Goal: Task Accomplishment & Management: Manage account settings

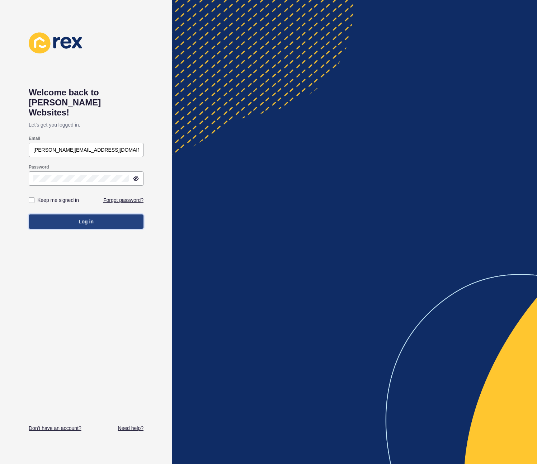
click at [66, 215] on button "Log in" at bounding box center [86, 222] width 115 height 14
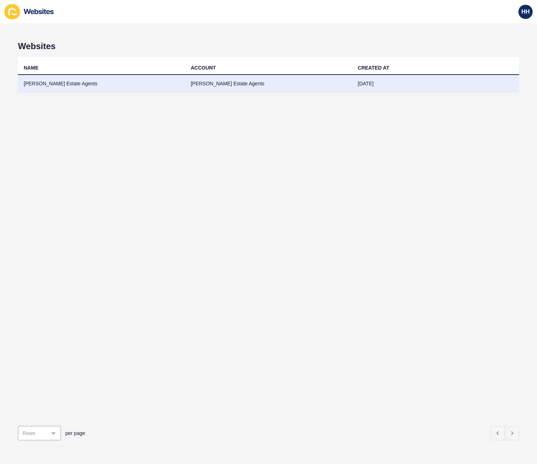
click at [38, 80] on td "[PERSON_NAME] Estate Agents" at bounding box center [101, 84] width 167 height 18
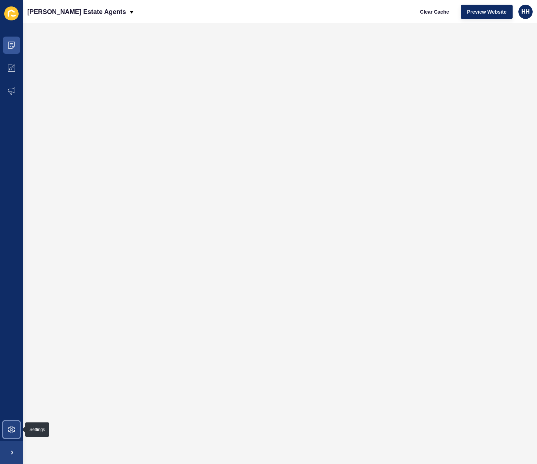
click at [12, 426] on icon at bounding box center [11, 429] width 7 height 7
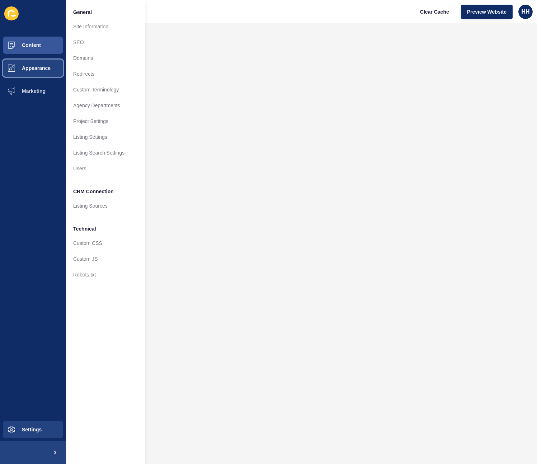
click at [39, 64] on button "Appearance" at bounding box center [33, 68] width 66 height 23
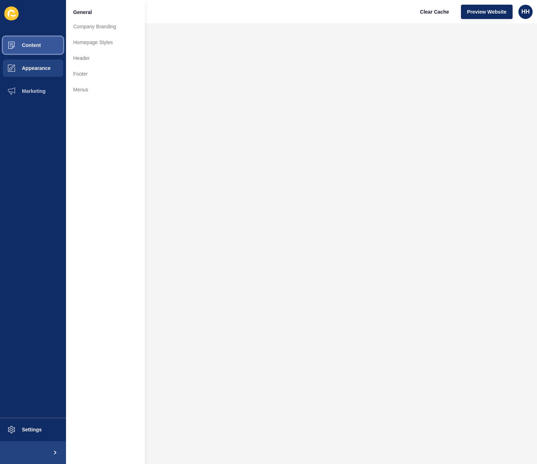
click at [41, 44] on button "Content" at bounding box center [33, 45] width 66 height 23
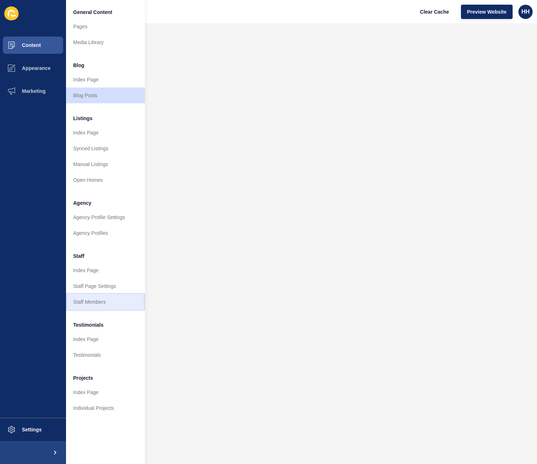
click at [113, 298] on link "Staff Members" at bounding box center [105, 302] width 79 height 16
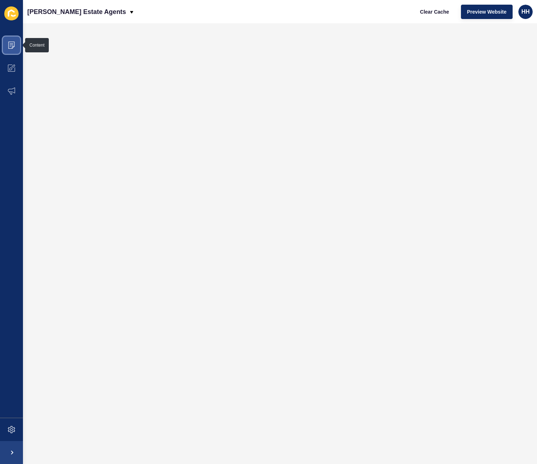
click at [14, 47] on icon at bounding box center [11, 45] width 7 height 7
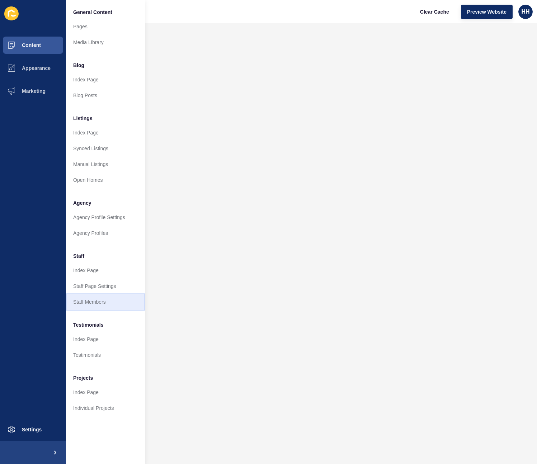
click at [103, 300] on link "Staff Members" at bounding box center [105, 302] width 79 height 16
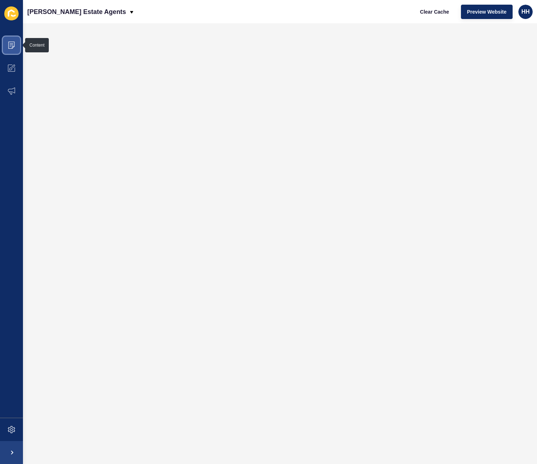
click at [12, 46] on icon at bounding box center [11, 45] width 7 height 7
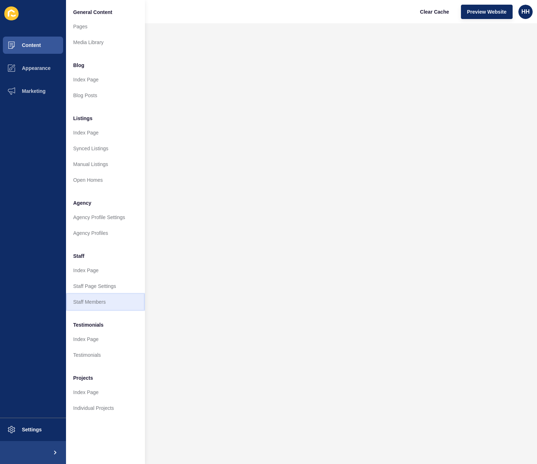
click at [106, 300] on link "Staff Members" at bounding box center [105, 302] width 79 height 16
